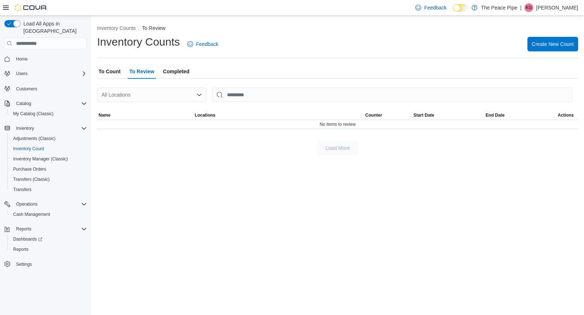
click at [110, 71] on span "To Count" at bounding box center [110, 71] width 22 height 15
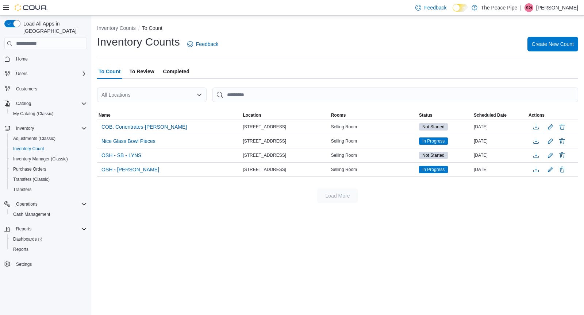
click at [145, 73] on span "To Review" at bounding box center [141, 71] width 25 height 15
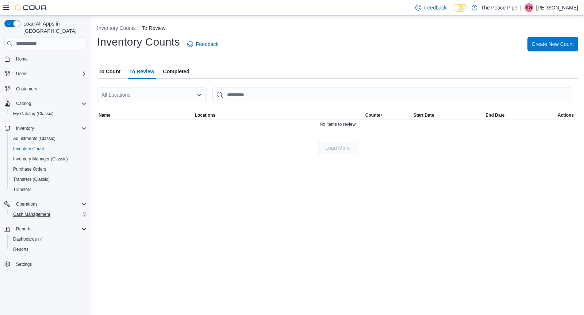
click at [32, 212] on span "Cash Management" at bounding box center [31, 215] width 37 height 6
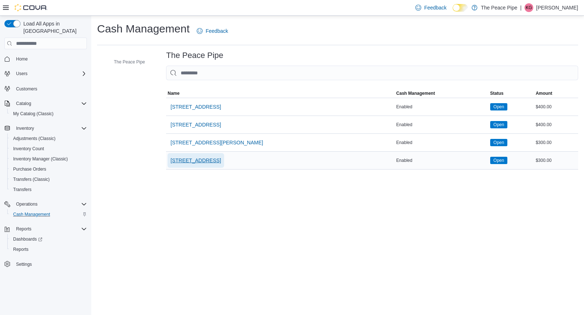
click at [186, 161] on span "[STREET_ADDRESS]" at bounding box center [196, 160] width 50 height 7
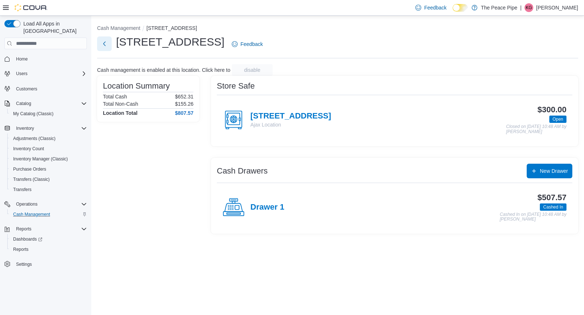
click at [107, 42] on button "Next" at bounding box center [104, 44] width 15 height 15
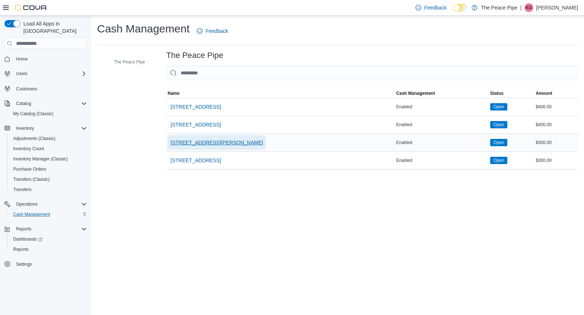
click at [199, 141] on span "[STREET_ADDRESS][PERSON_NAME]" at bounding box center [217, 142] width 93 height 7
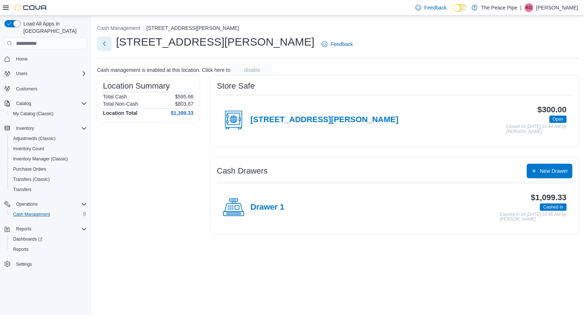
click at [108, 51] on button "Next" at bounding box center [104, 44] width 15 height 15
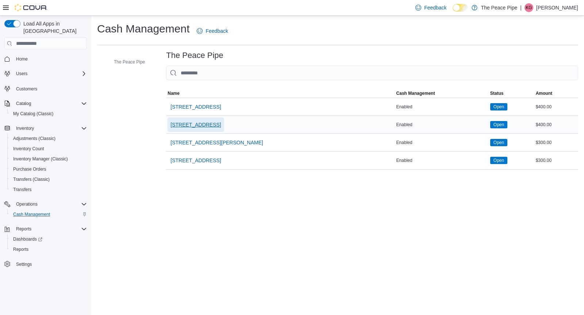
click at [192, 126] on span "[STREET_ADDRESS]" at bounding box center [196, 124] width 50 height 7
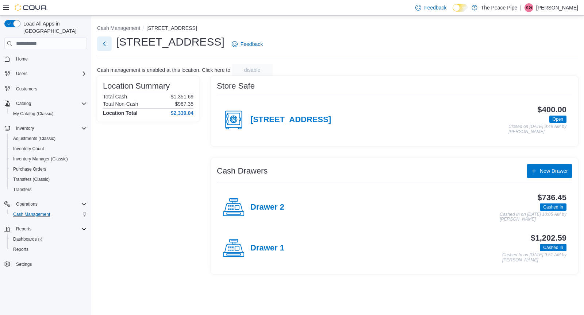
click at [104, 46] on button "Next" at bounding box center [104, 44] width 15 height 15
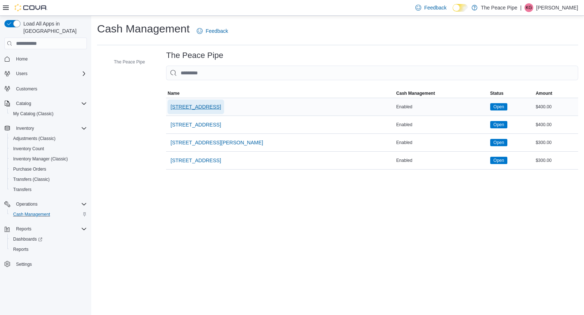
click at [191, 103] on span "[STREET_ADDRESS]" at bounding box center [196, 107] width 50 height 15
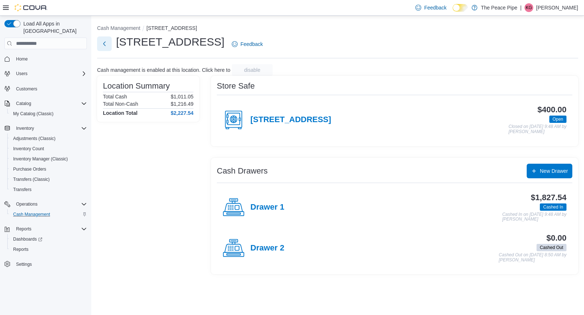
click at [102, 45] on button "Next" at bounding box center [104, 44] width 15 height 15
